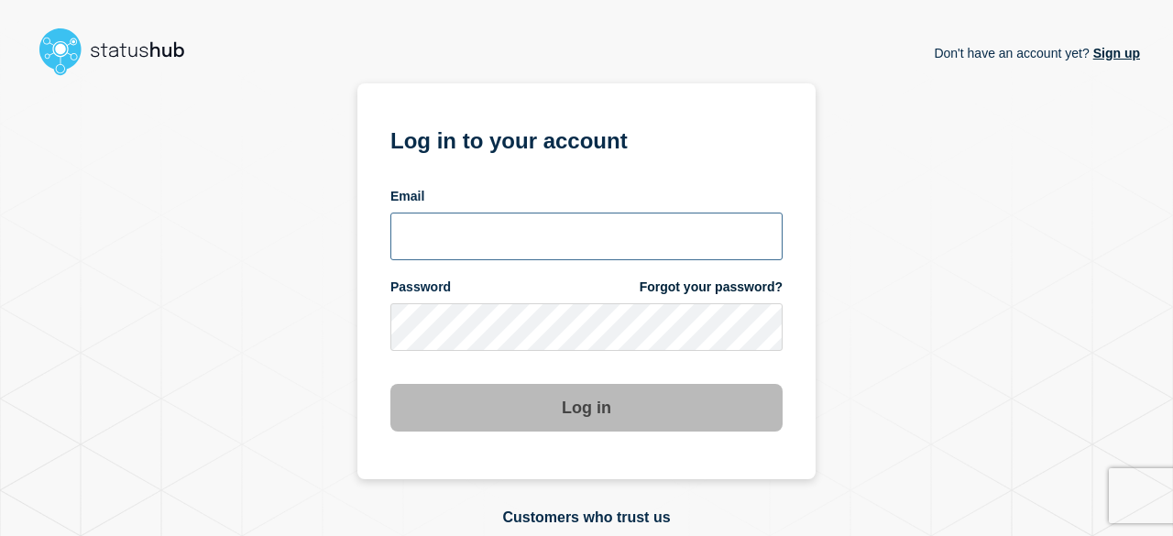
click at [546, 220] on input "email input" at bounding box center [587, 237] width 392 height 48
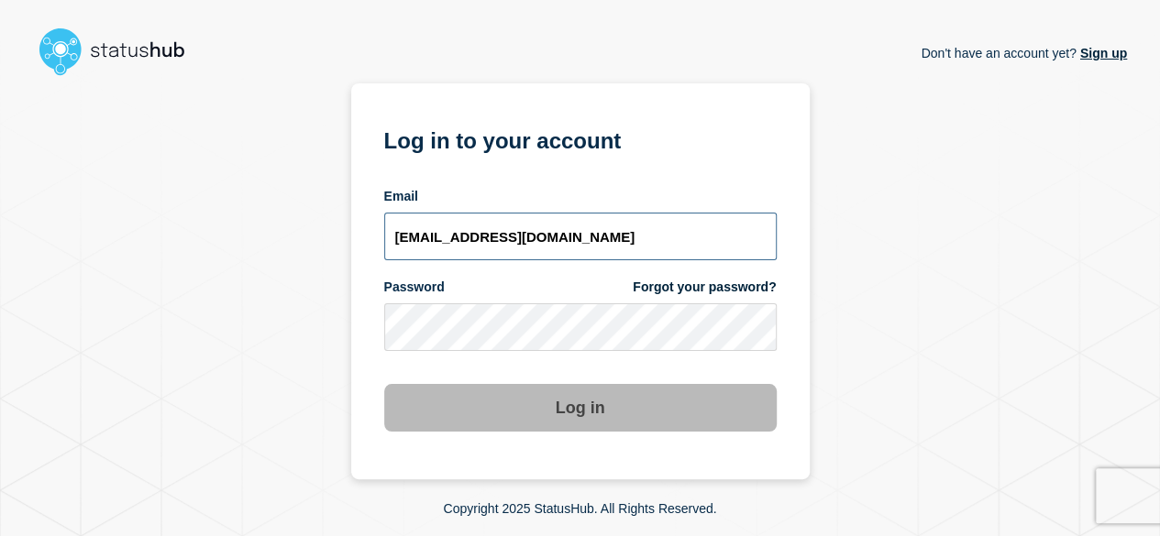
type input "[EMAIL_ADDRESS][DOMAIN_NAME]"
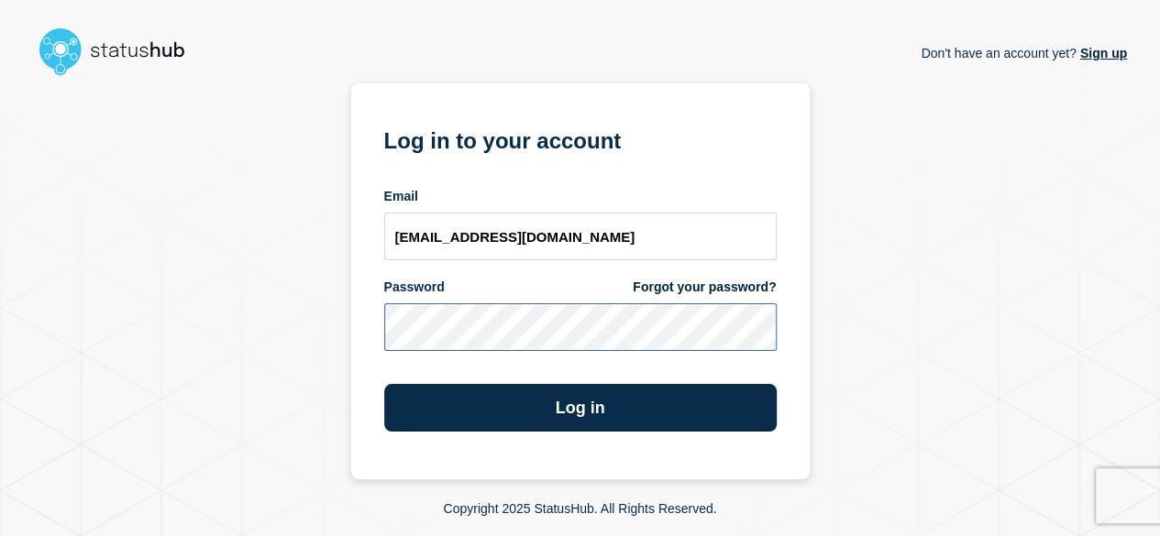
click at [384, 384] on button "Log in" at bounding box center [580, 408] width 392 height 48
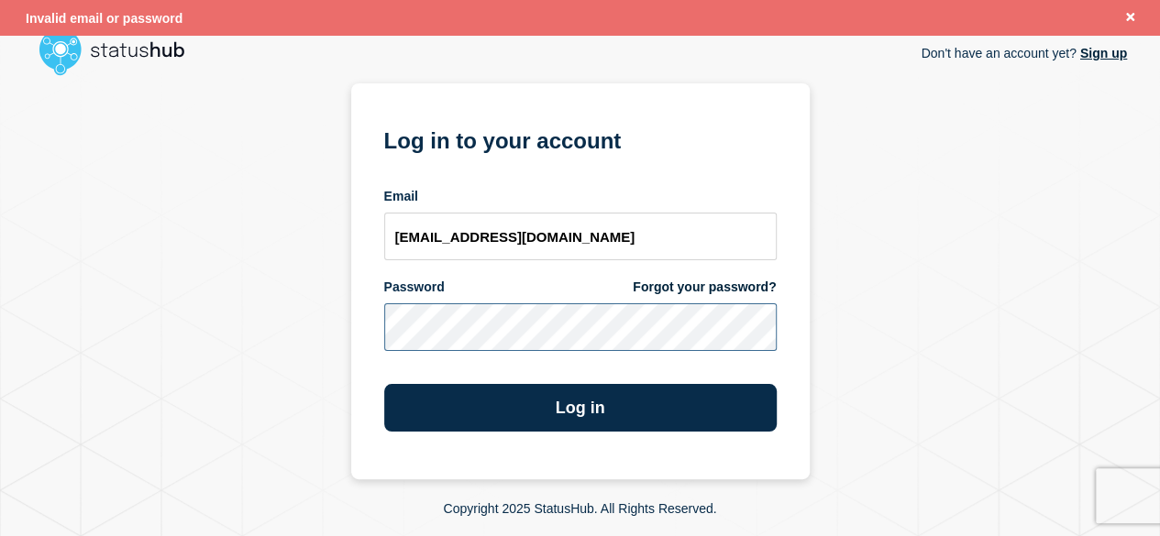
click at [384, 384] on button "Log in" at bounding box center [580, 408] width 392 height 48
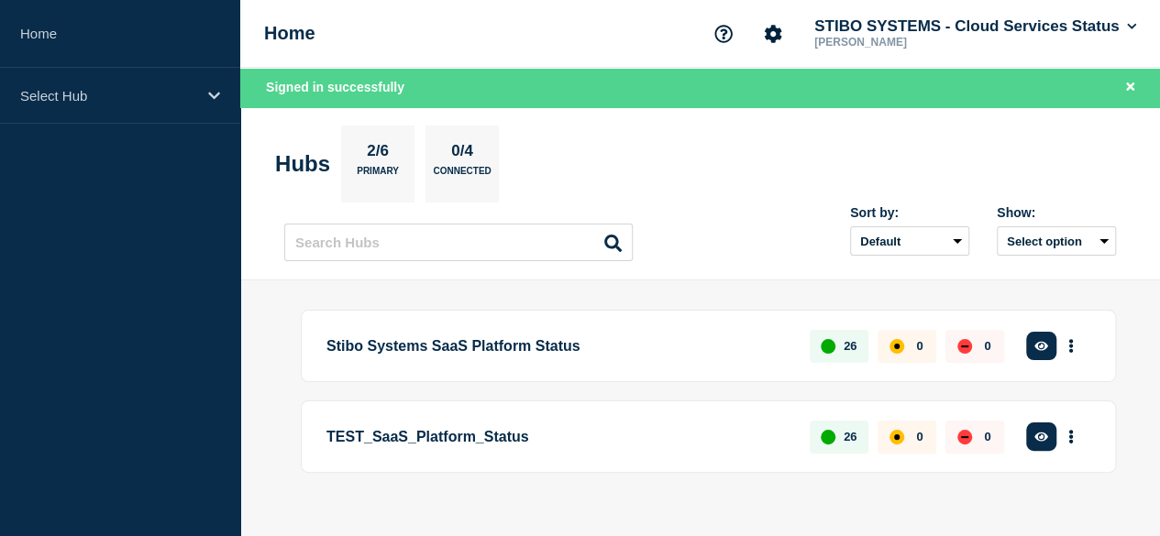
scroll to position [35, 0]
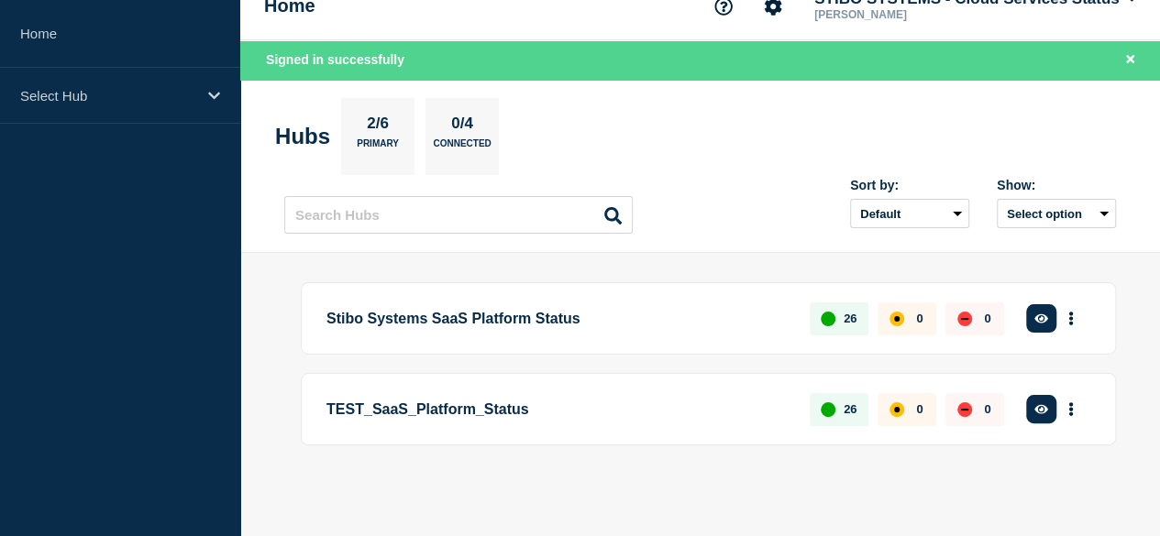
click at [0, 0] on button "Create incident" at bounding box center [0, 0] width 0 height 0
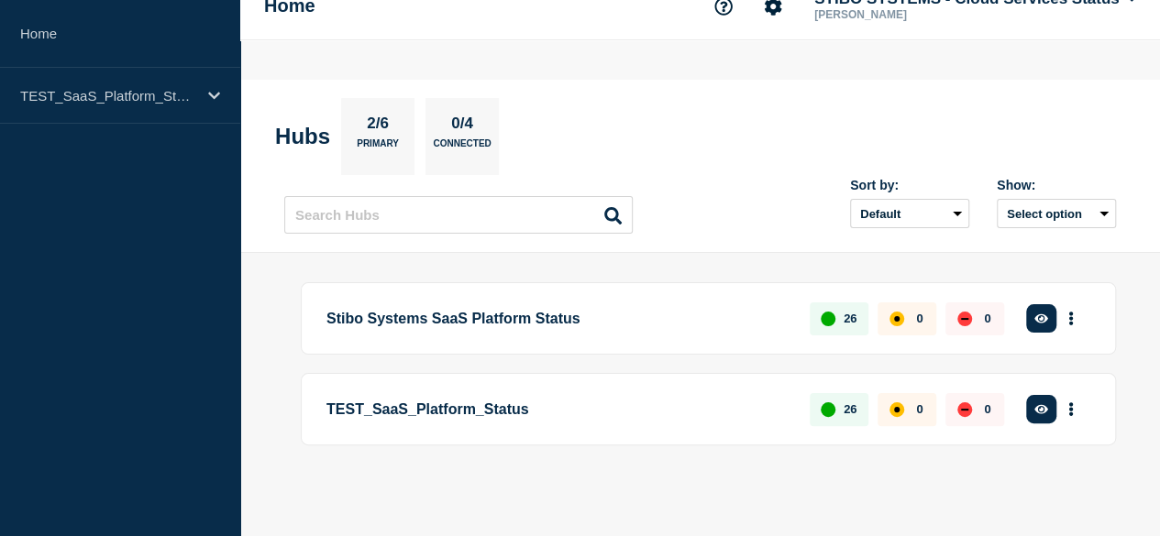
scroll to position [0, 0]
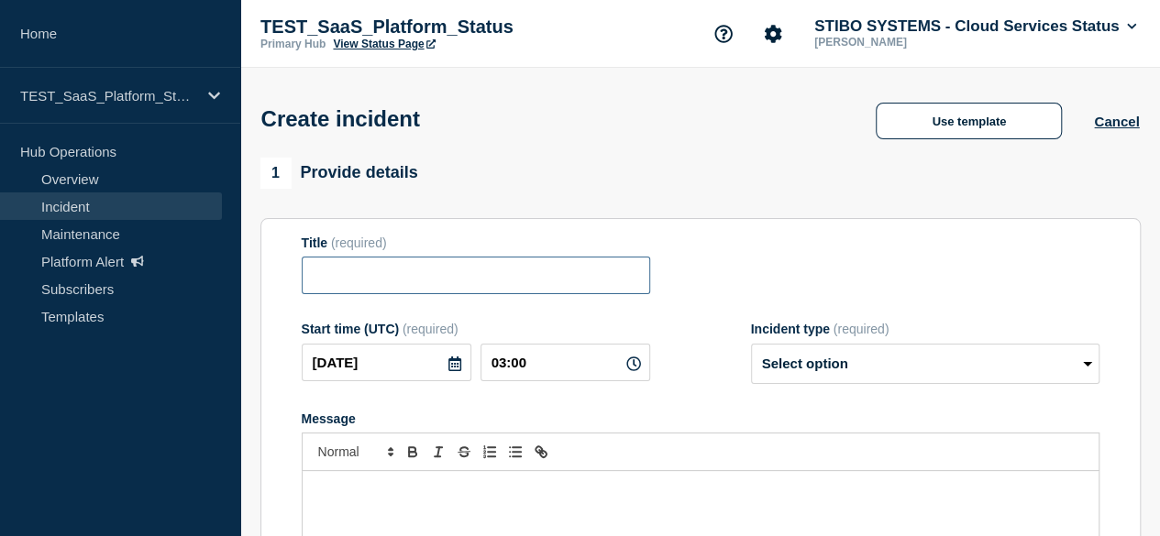
click at [502, 282] on input "Title" at bounding box center [476, 276] width 348 height 38
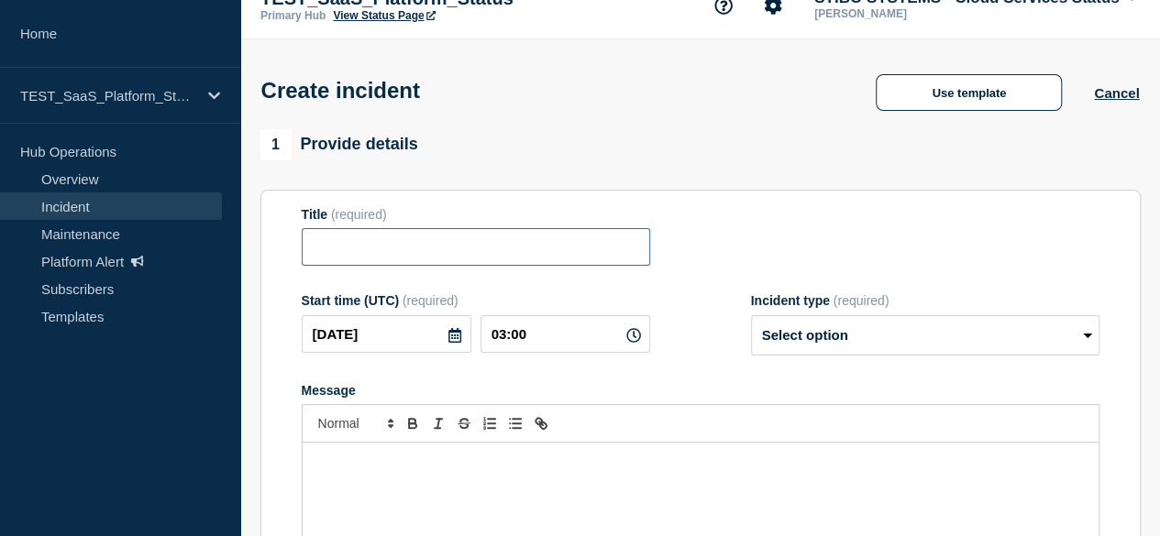
scroll to position [31, 0]
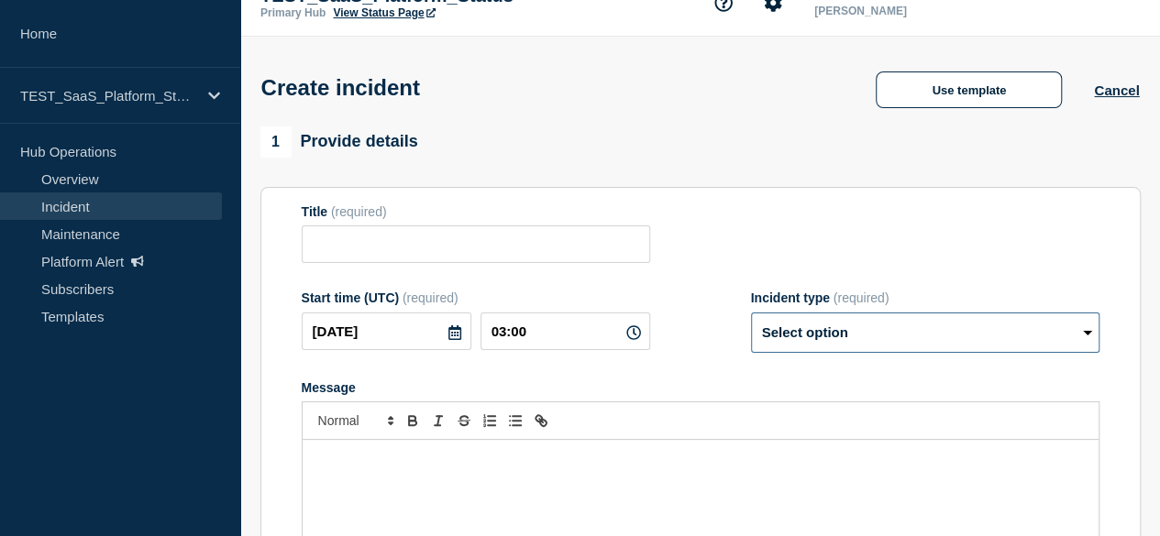
click at [801, 336] on select "Select option Investigating Identified Monitoring" at bounding box center [925, 333] width 348 height 40
click at [820, 198] on section "Title (required) Start time (UTC) (required) 2025-10-01 03:00 Incident type (re…" at bounding box center [700, 433] width 880 height 492
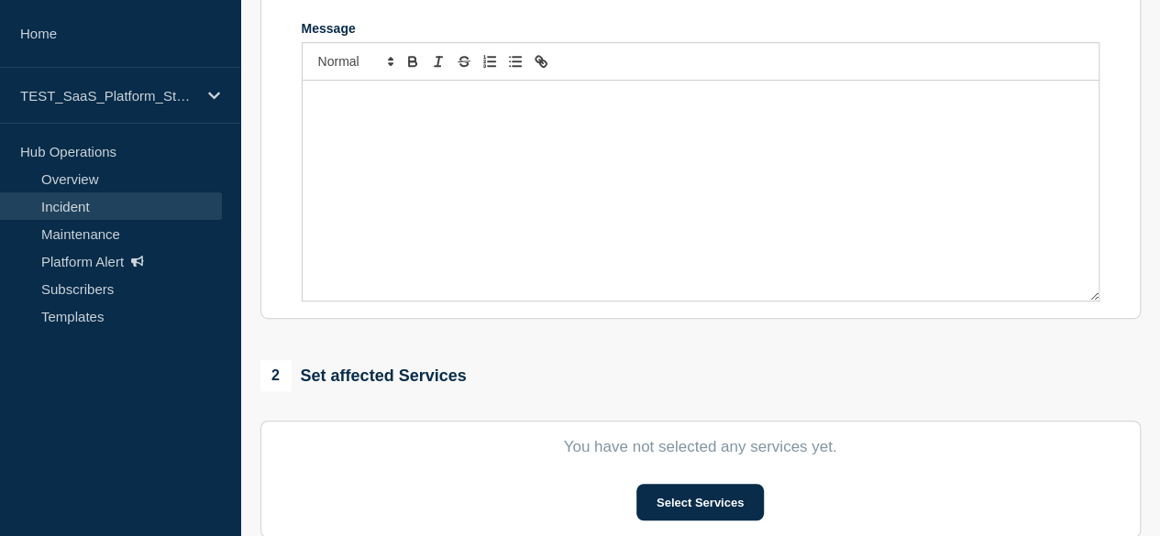
scroll to position [411, 0]
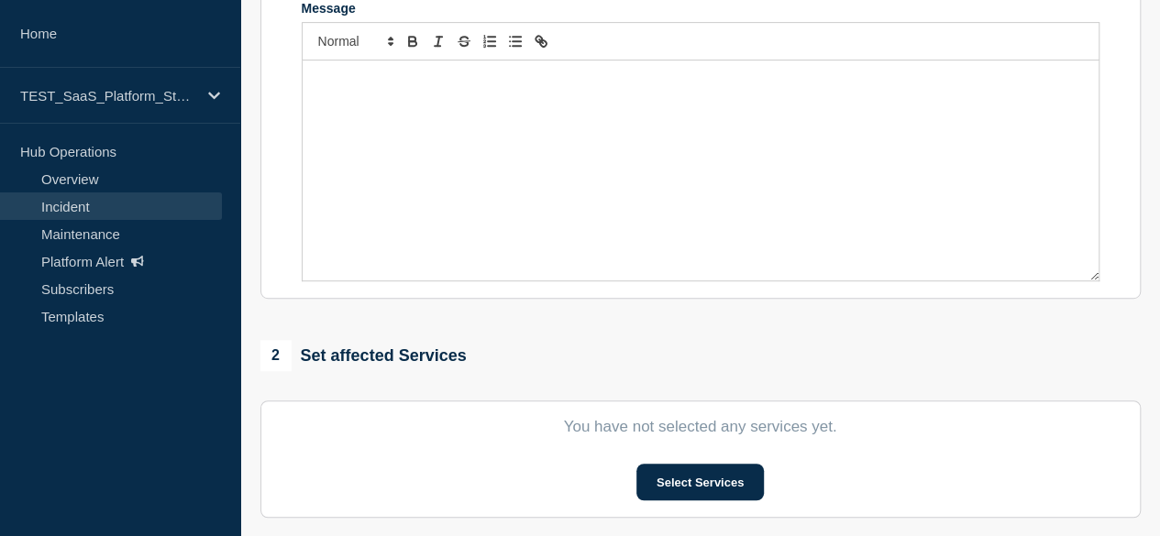
click at [687, 182] on div "Message" at bounding box center [701, 171] width 796 height 220
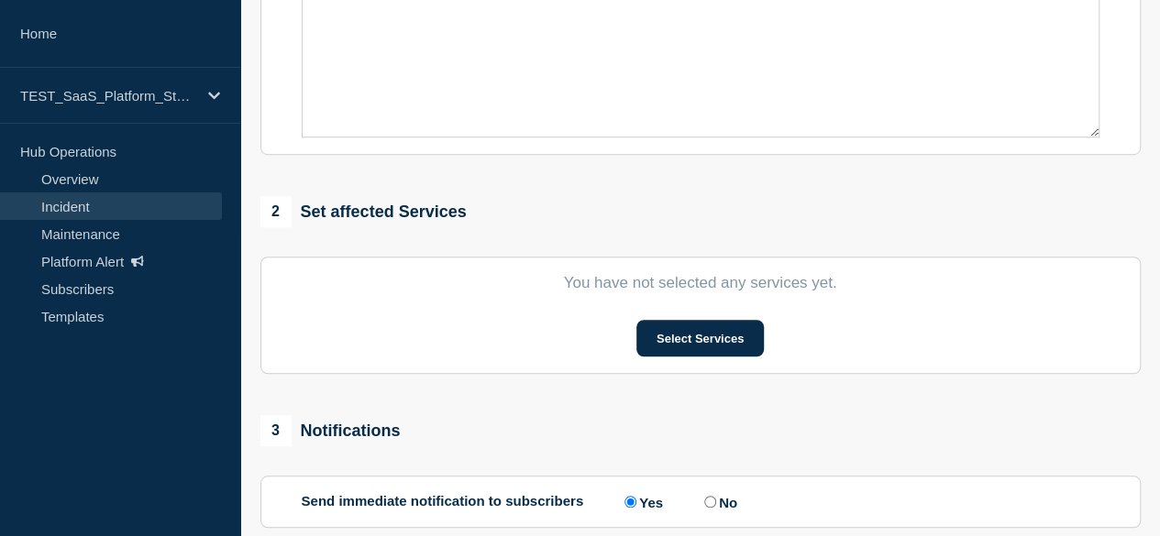
scroll to position [562, 0]
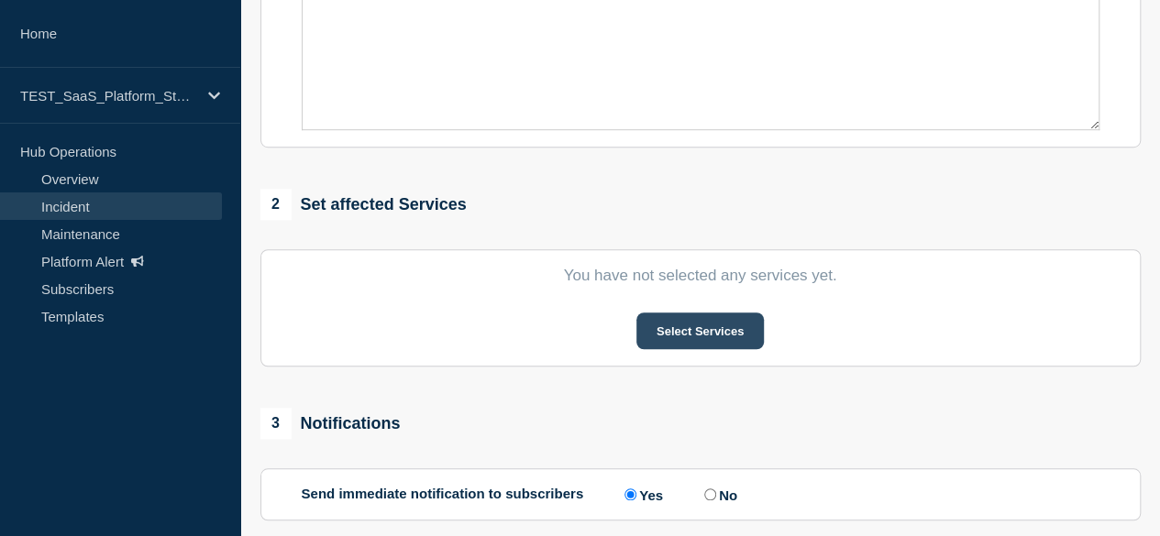
click at [705, 327] on button "Select Services" at bounding box center [699, 331] width 127 height 37
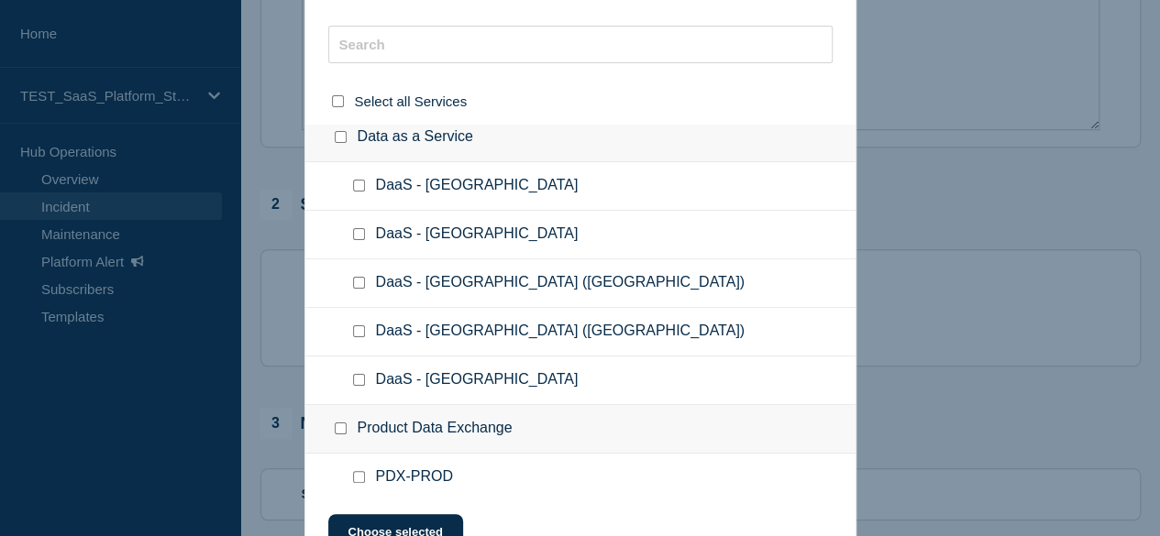
scroll to position [745, 0]
click at [974, 144] on div at bounding box center [580, 268] width 1160 height 536
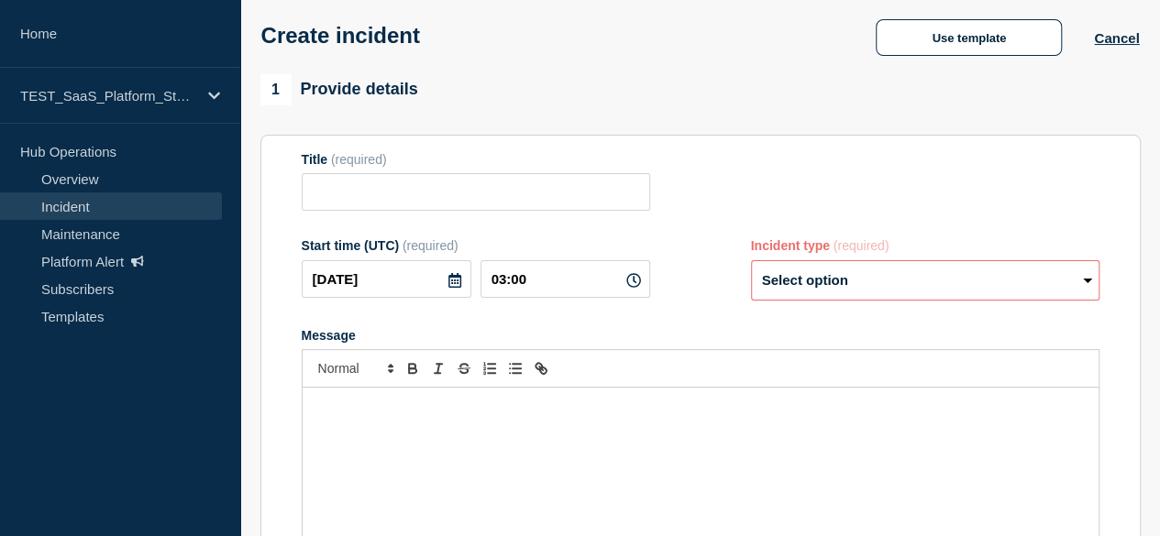
scroll to position [84, 0]
click at [829, 283] on select "Select option Investigating Identified Monitoring" at bounding box center [925, 279] width 348 height 40
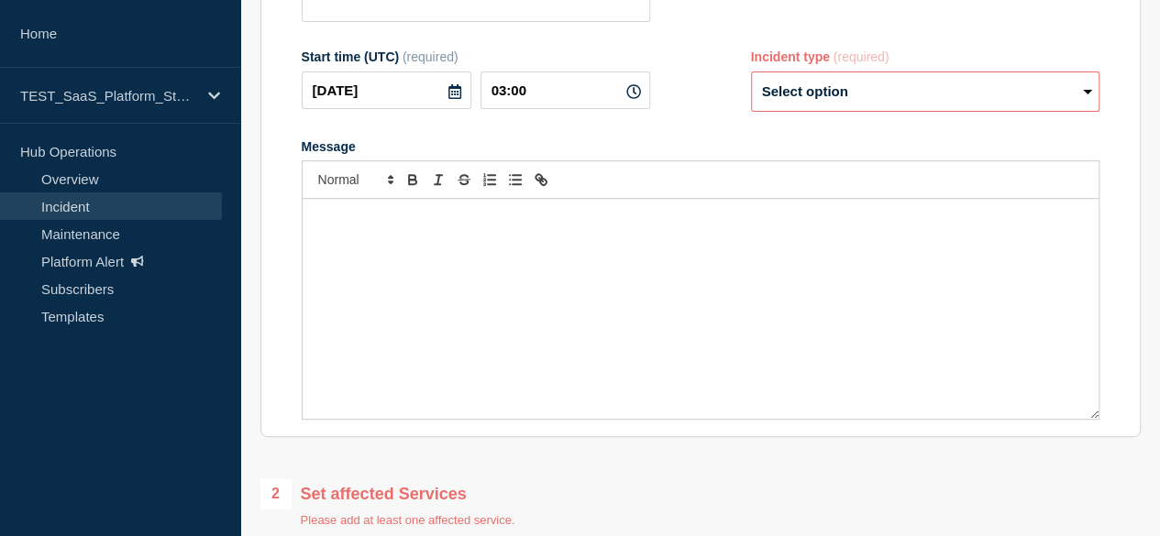
scroll to position [255, 0]
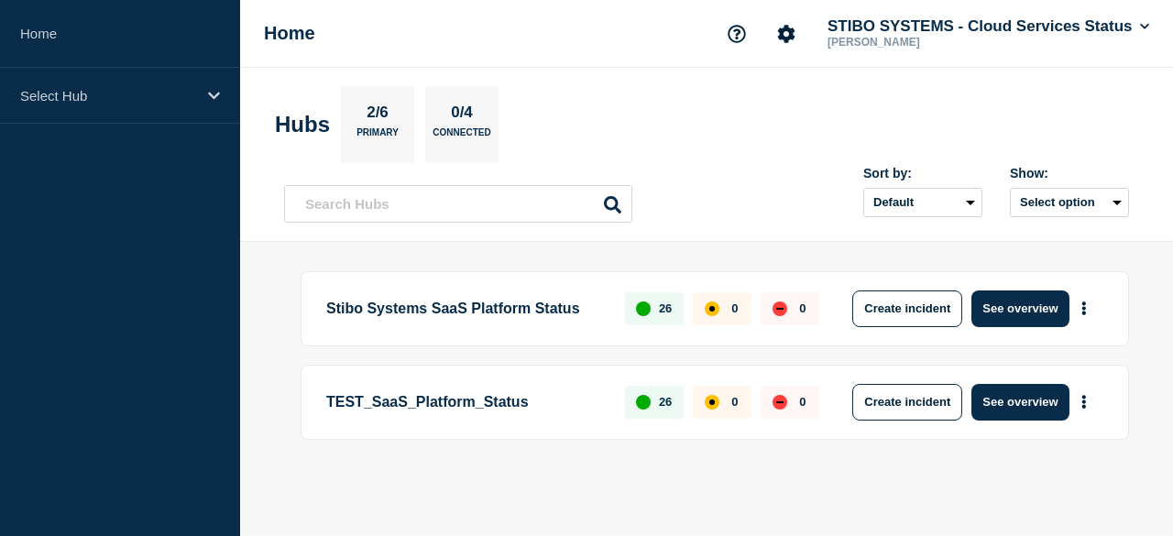
click at [1153, 24] on div "Home STIBO SYSTEMS - Cloud Services Status Pranjal Tiwari" at bounding box center [706, 34] width 933 height 68
click at [1135, 26] on button "STIBO SYSTEMS - Cloud Services Status" at bounding box center [988, 26] width 329 height 18
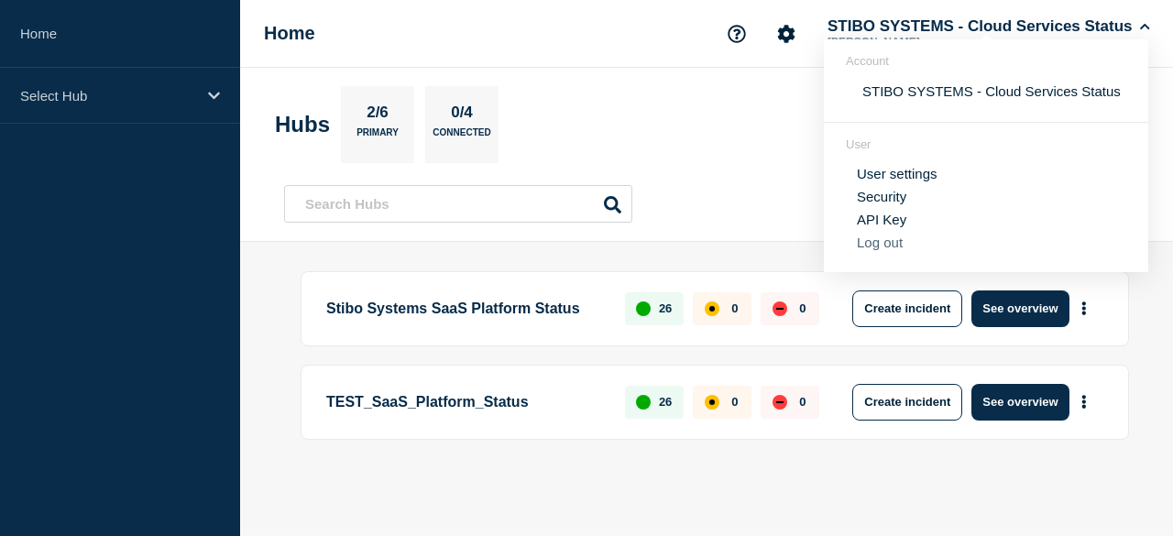
click at [869, 243] on button "Log out" at bounding box center [880, 243] width 46 height 16
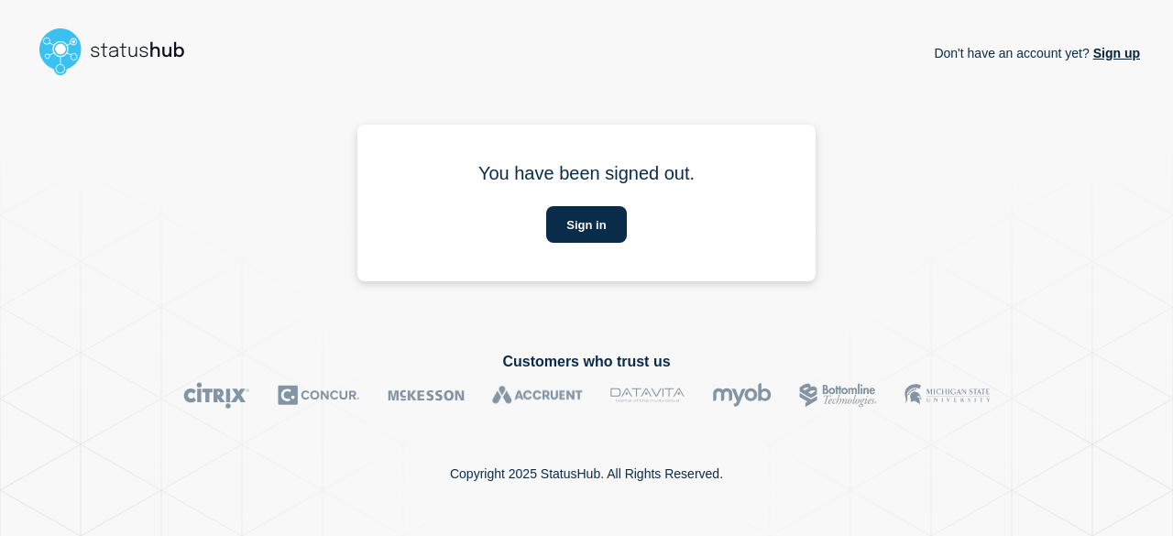
click at [490, 186] on section "You have been signed out. Sign in" at bounding box center [587, 203] width 458 height 157
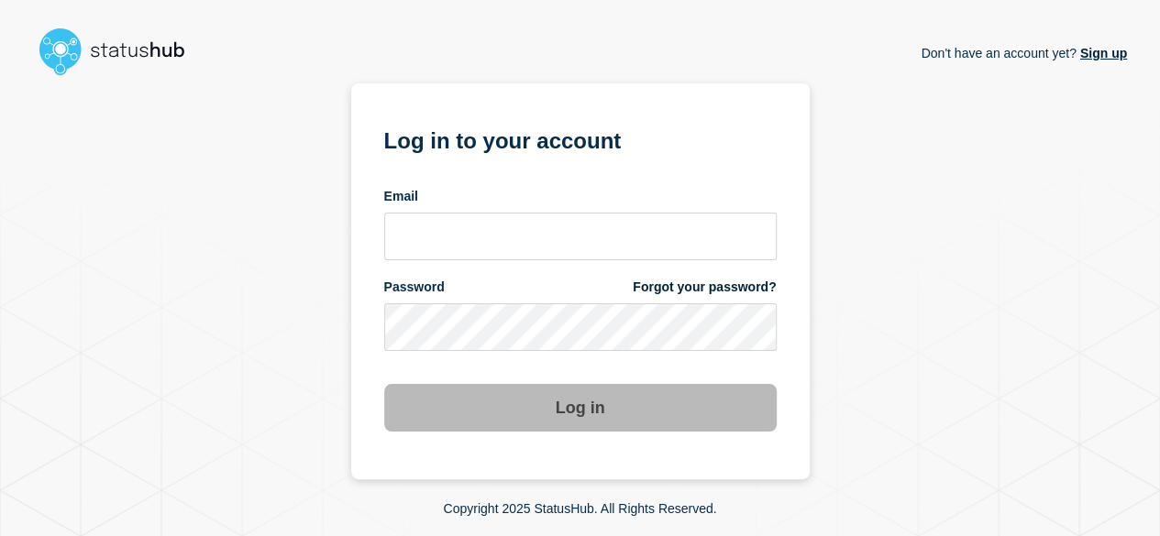
click at [1018, 399] on div "Don't have an account yet? Sign up Log in to your account Email Password Forgot…" at bounding box center [580, 281] width 1094 height 396
